Goal: Information Seeking & Learning: Find contact information

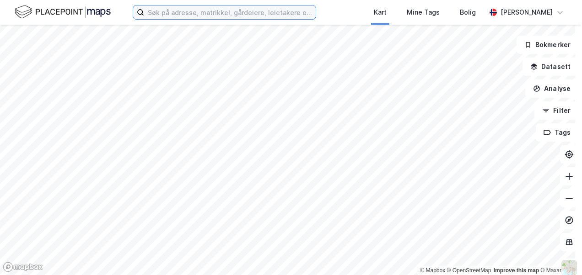
click at [169, 12] on input at bounding box center [230, 12] width 172 height 14
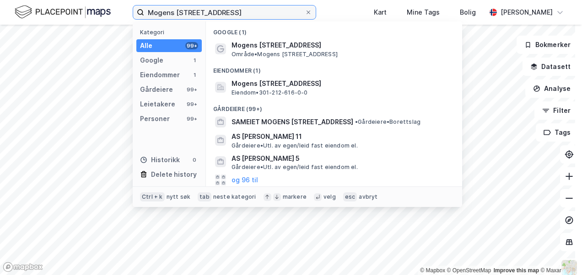
type input "Mogens [STREET_ADDRESS]"
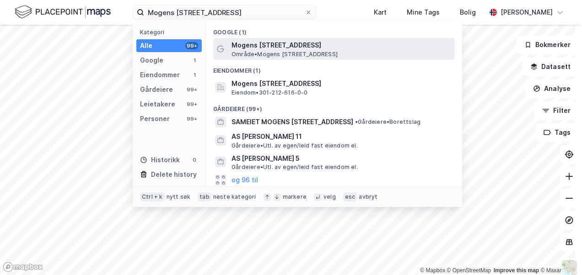
click at [262, 44] on span "Mogens [STREET_ADDRESS]" at bounding box center [341, 45] width 220 height 11
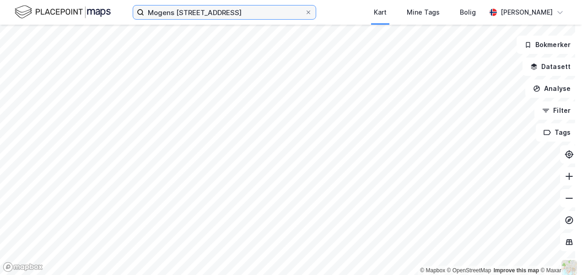
click at [284, 13] on input "Mogens [STREET_ADDRESS]" at bounding box center [224, 12] width 161 height 14
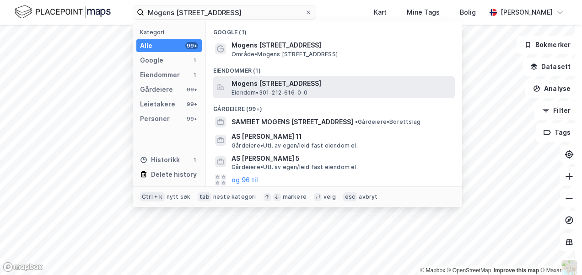
click at [273, 89] on span "Mogens [STREET_ADDRESS]" at bounding box center [341, 83] width 220 height 11
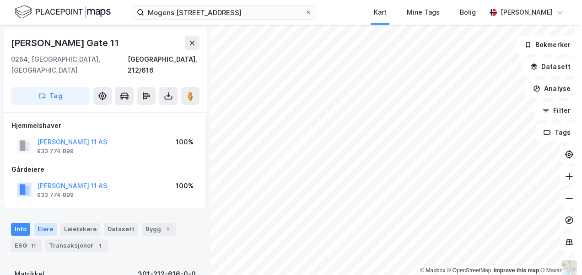
click at [43, 223] on div "Eiere" at bounding box center [45, 229] width 23 height 13
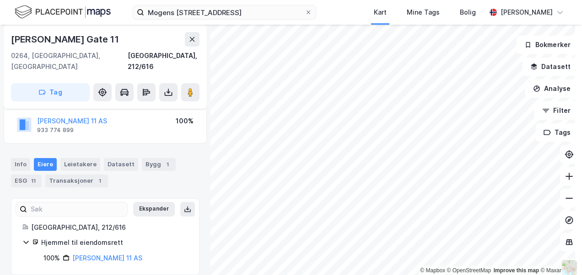
scroll to position [2, 0]
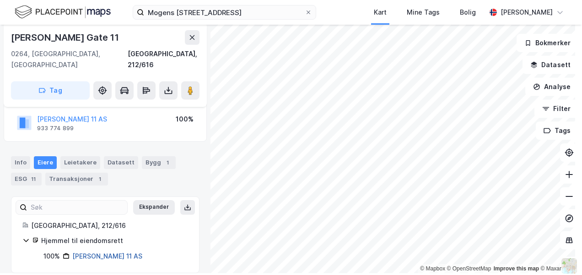
click at [112, 252] on link "[PERSON_NAME] 11 AS" at bounding box center [107, 256] width 70 height 8
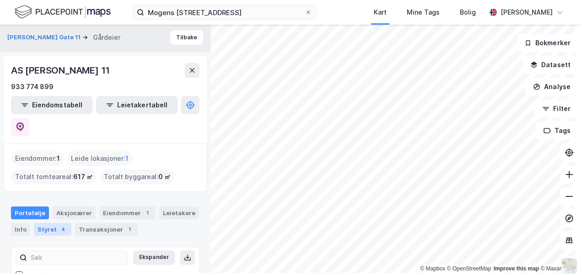
click at [51, 223] on div "Styret 4" at bounding box center [53, 229] width 38 height 13
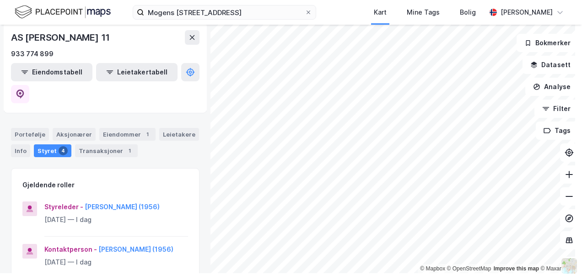
scroll to position [91, 0]
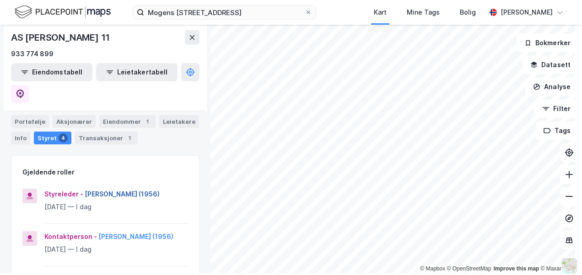
drag, startPoint x: 171, startPoint y: 172, endPoint x: 84, endPoint y: 169, distance: 87.4
click at [84, 189] on div "Styreleder - [PERSON_NAME] (1956)" at bounding box center [116, 194] width 144 height 11
drag, startPoint x: 84, startPoint y: 169, endPoint x: 114, endPoint y: 172, distance: 30.3
click at [0, 0] on button "[PERSON_NAME] (1956)" at bounding box center [0, 0] width 0 height 0
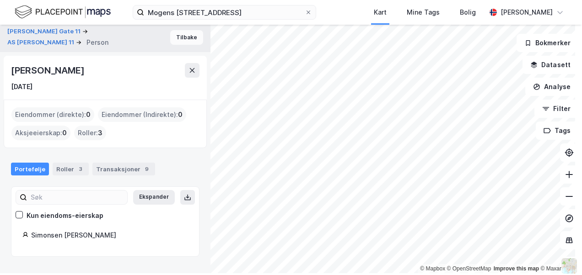
click at [176, 37] on button "Tilbake" at bounding box center [186, 37] width 33 height 15
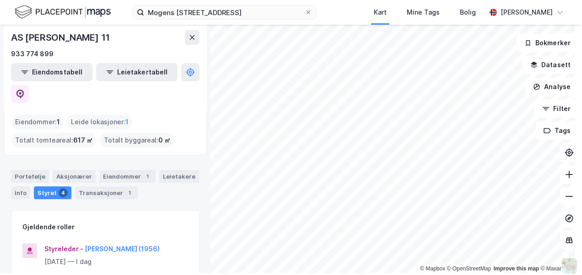
scroll to position [42, 0]
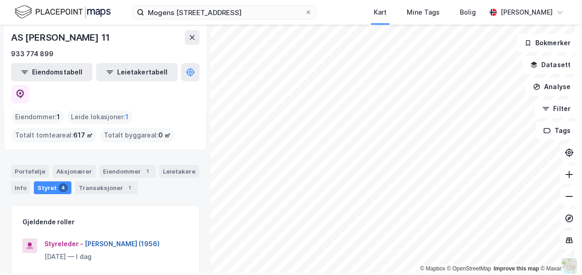
drag, startPoint x: 172, startPoint y: 262, endPoint x: 84, endPoint y: 219, distance: 98.4
click at [84, 239] on div "Styreleder - [PERSON_NAME] (1956)" at bounding box center [116, 244] width 144 height 11
drag, startPoint x: 84, startPoint y: 219, endPoint x: 97, endPoint y: 222, distance: 13.3
copy button "[PERSON_NAME]"
